Goal: Navigation & Orientation: Find specific page/section

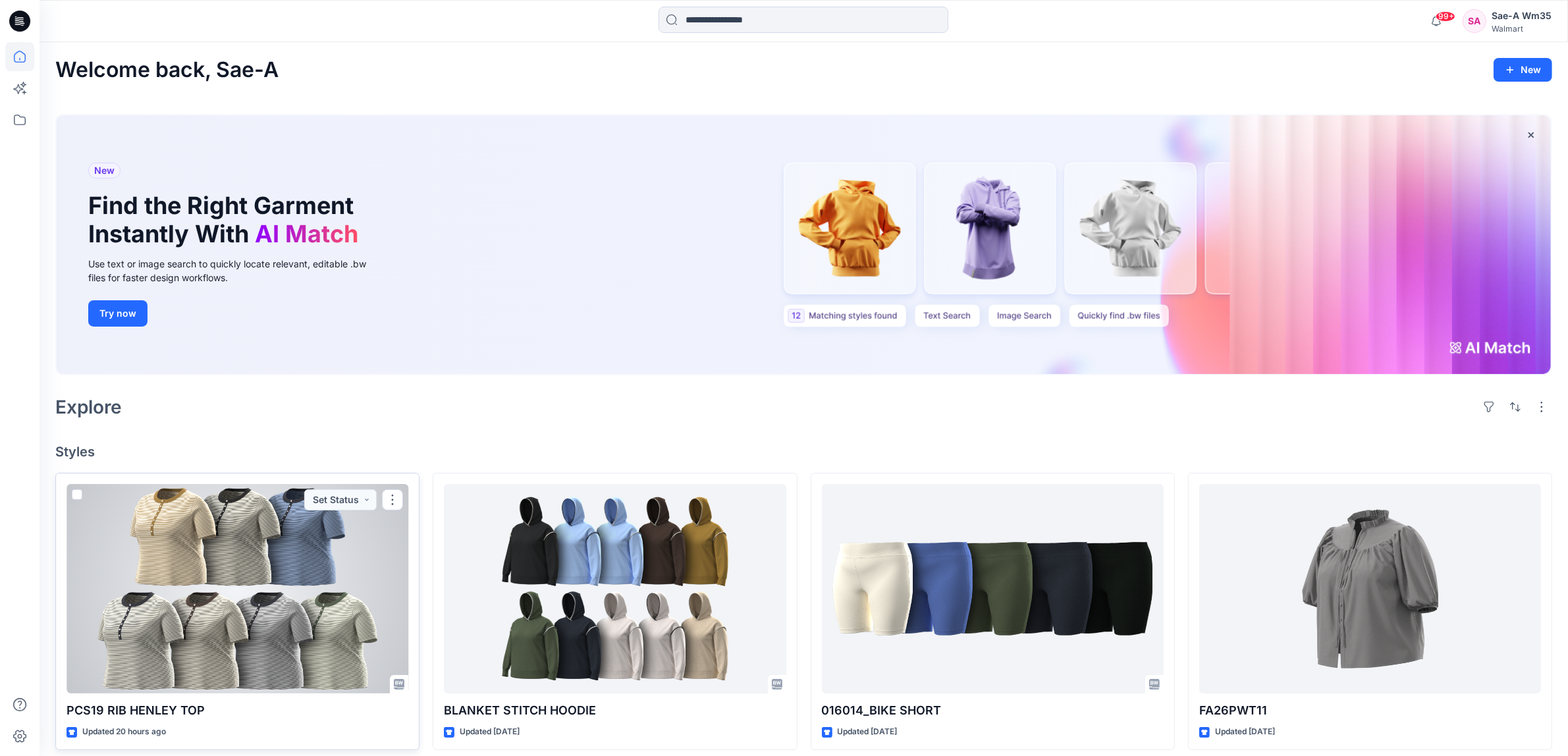
click at [327, 601] on div at bounding box center [237, 588] width 341 height 209
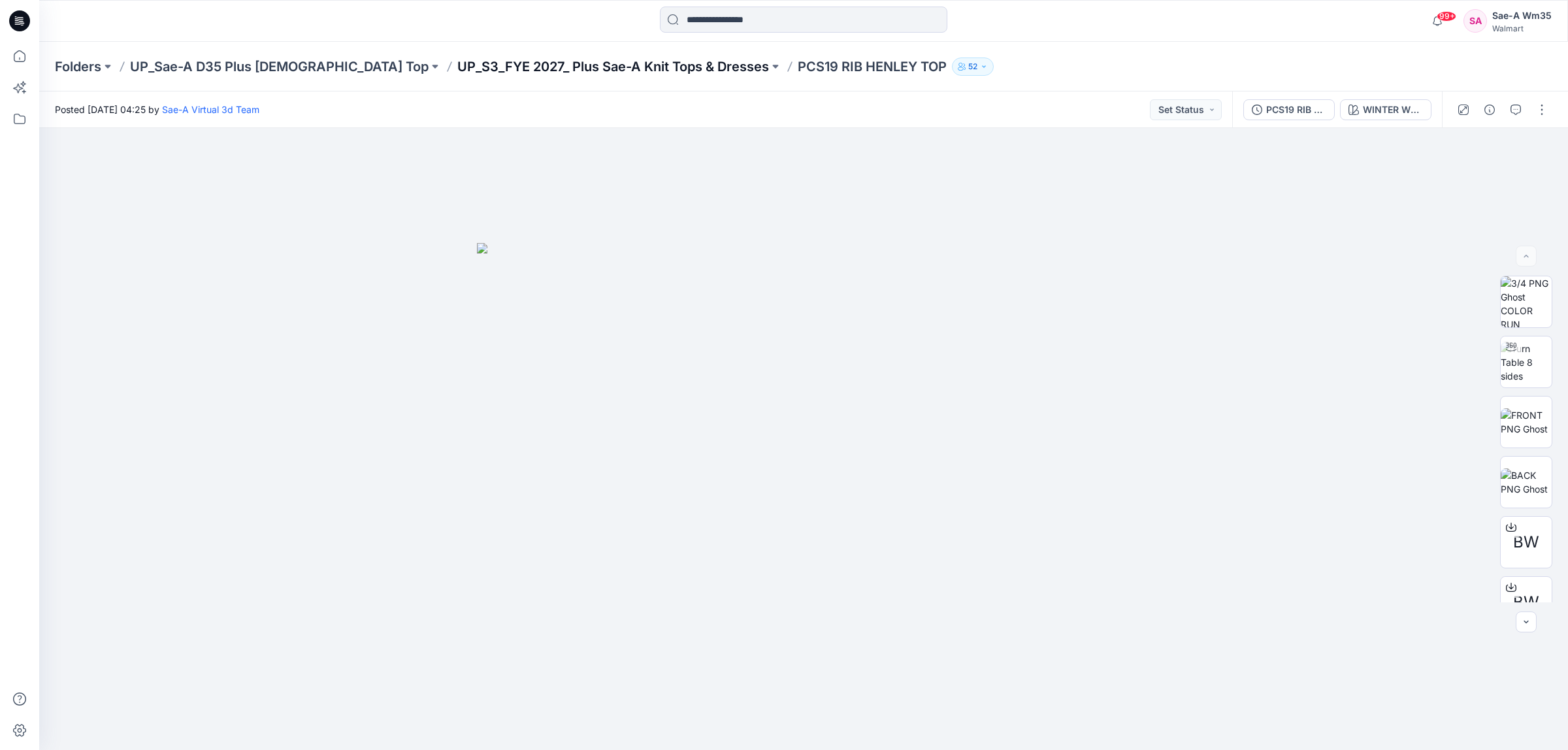
click at [624, 65] on p "UP_S3_FYE 2027_ Plus Sae-A Knit Tops & Dresses" at bounding box center [612, 67] width 312 height 19
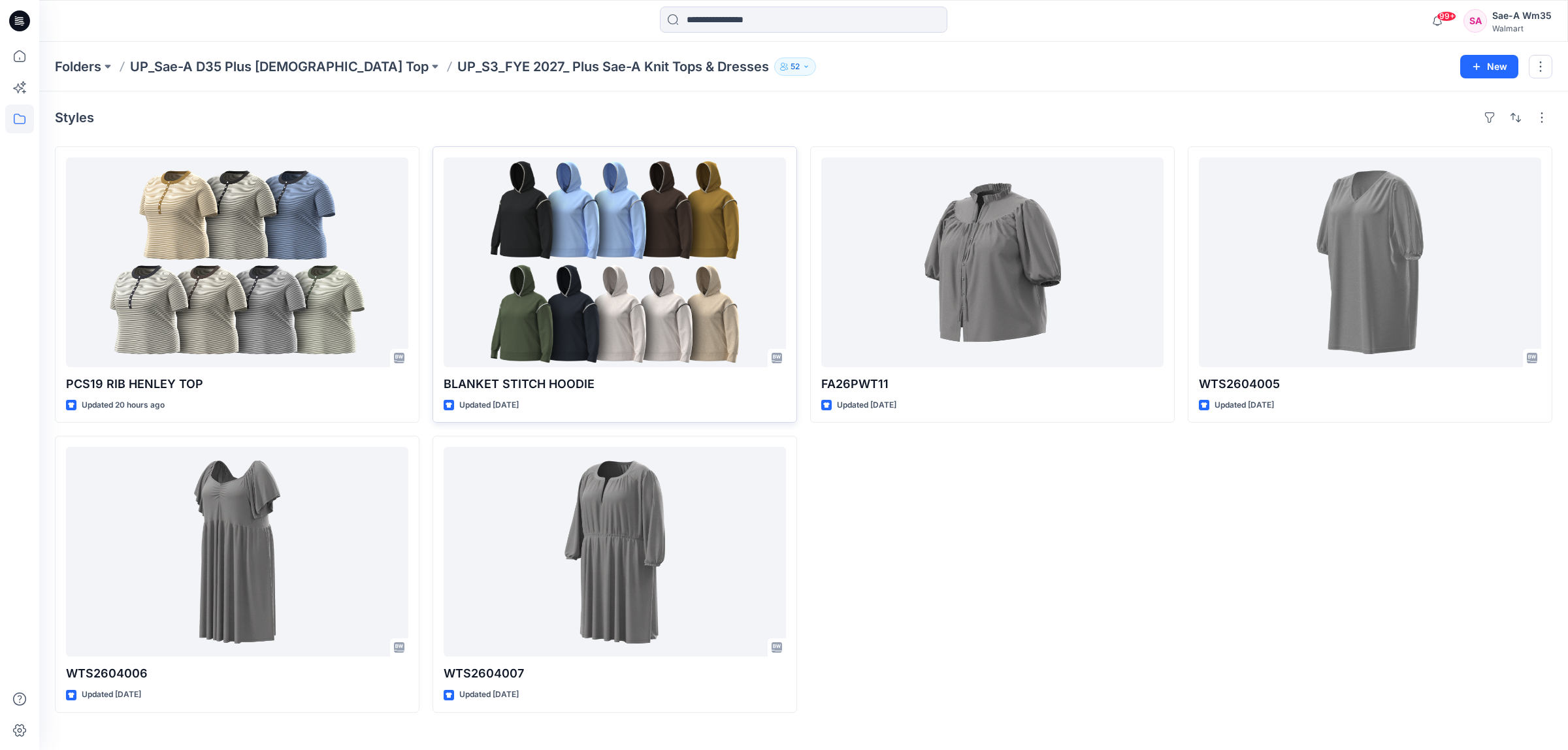
drag, startPoint x: 1119, startPoint y: 501, endPoint x: 769, endPoint y: 413, distance: 360.9
click at [1112, 499] on div "FA26PWT11 Updated [DATE]" at bounding box center [992, 429] width 365 height 567
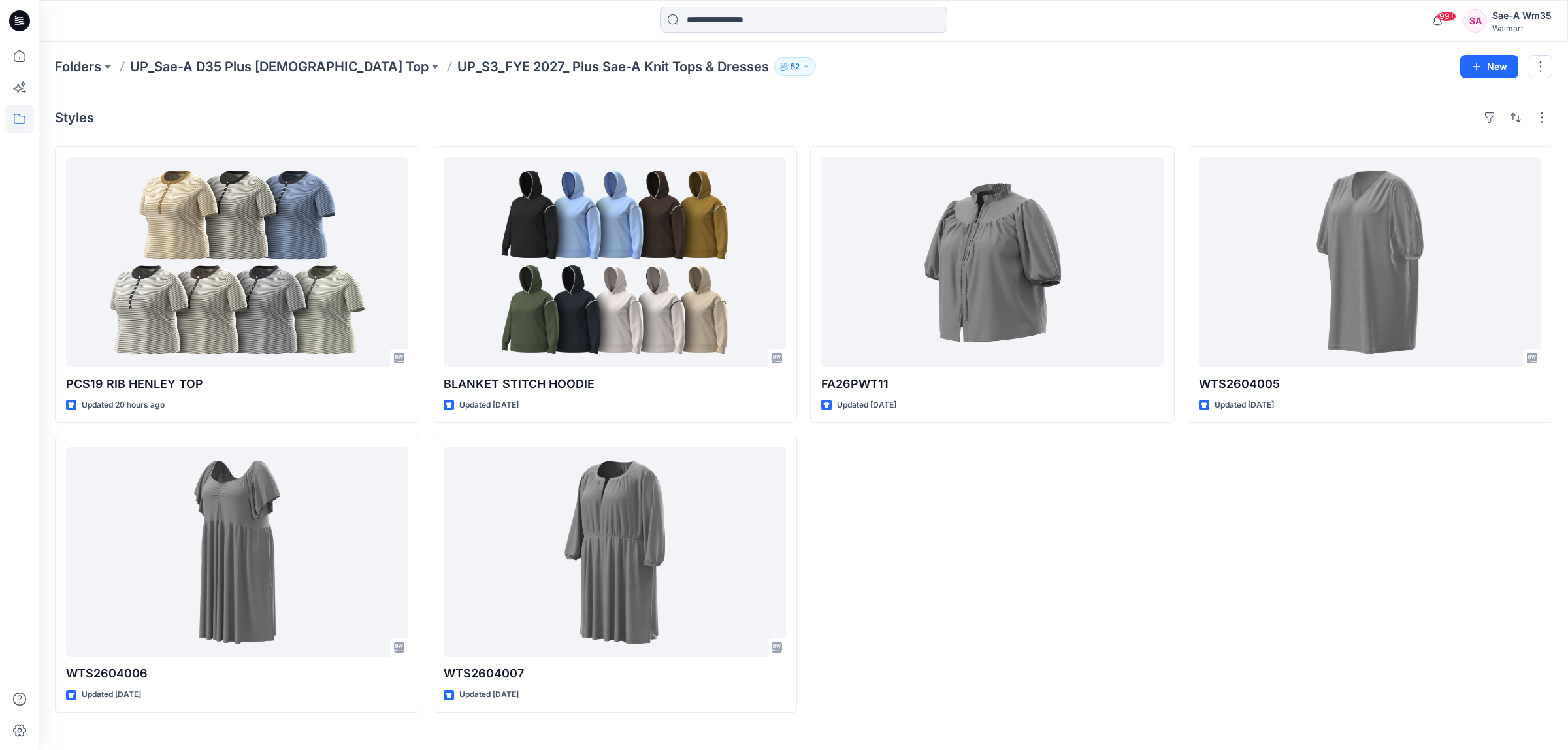
click at [269, 70] on p "UP_Sae-A D35 Plus [DEMOGRAPHIC_DATA] Top" at bounding box center [279, 67] width 299 height 19
